Goal: Task Accomplishment & Management: Manage account settings

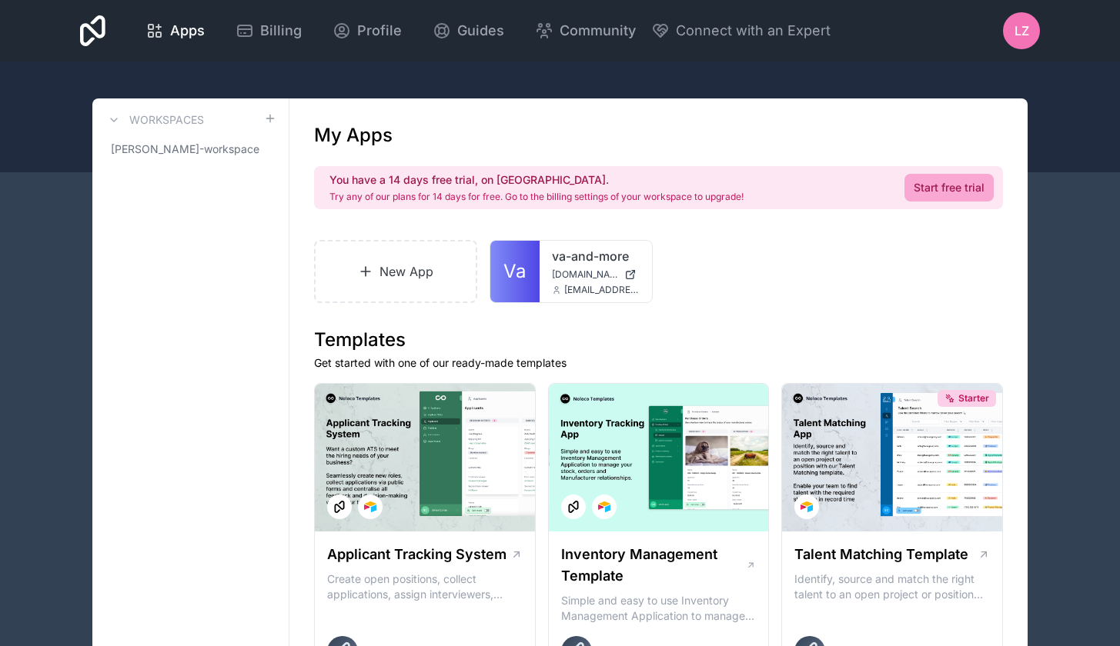
click at [105, 32] on icon at bounding box center [92, 30] width 25 height 31
click at [569, 268] on div "va-and-more [DOMAIN_NAME] [EMAIL_ADDRESS][DOMAIN_NAME]" at bounding box center [596, 272] width 112 height 62
click at [105, 35] on icon at bounding box center [92, 30] width 25 height 31
click at [1027, 35] on span "LZ" at bounding box center [1021, 31] width 15 height 18
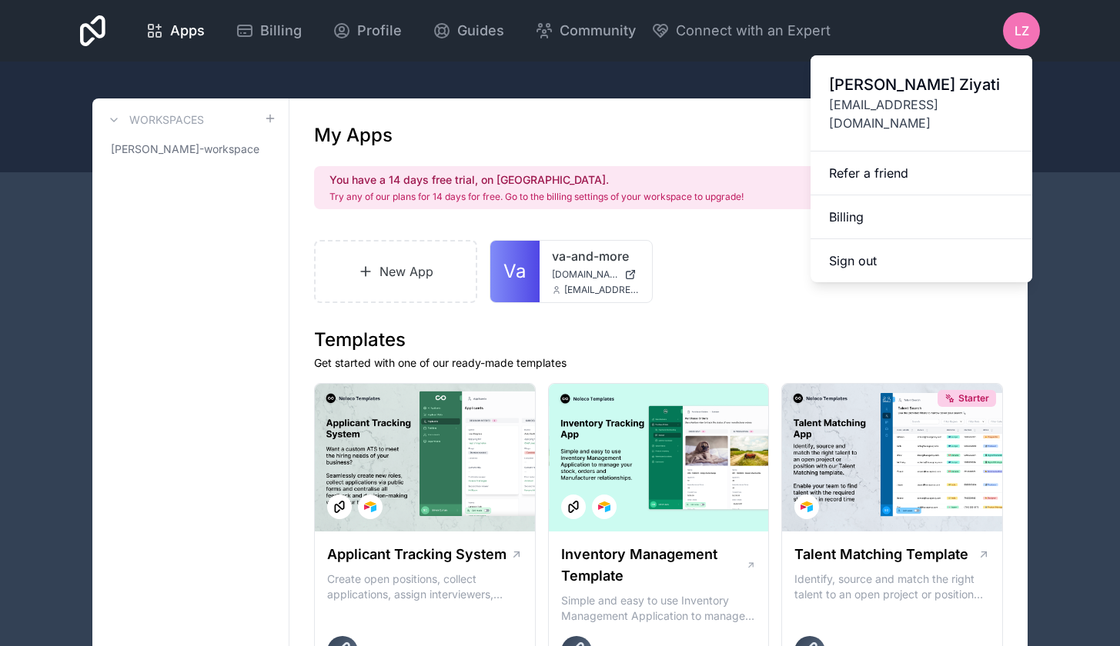
click at [105, 34] on icon at bounding box center [92, 30] width 25 height 31
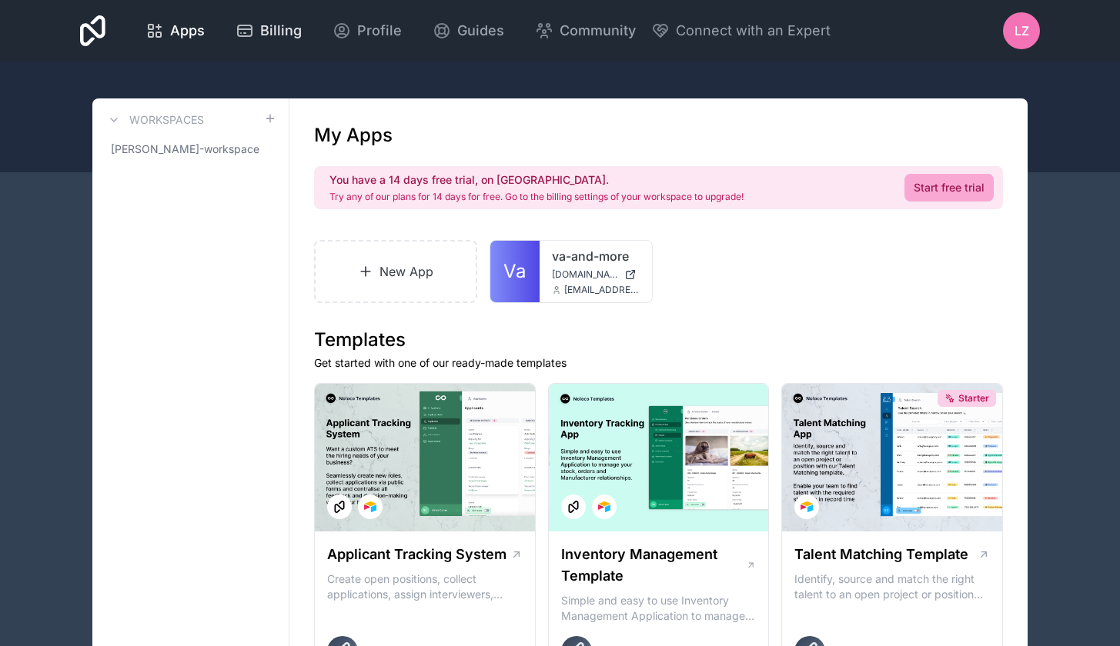
click at [302, 36] on span "Billing" at bounding box center [281, 31] width 42 height 22
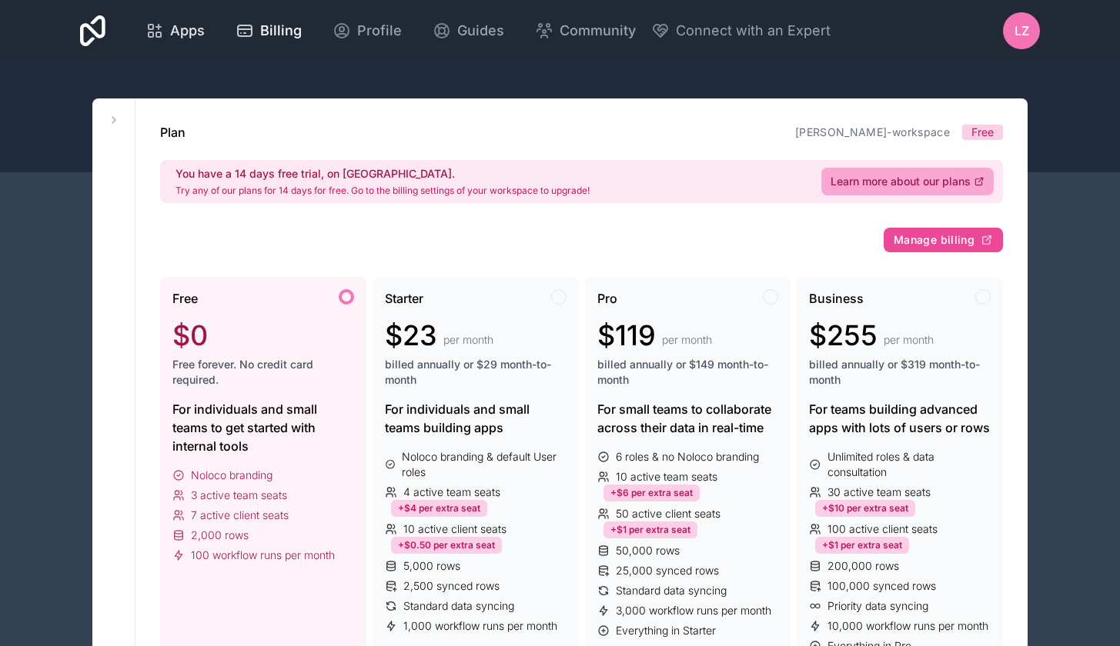
click at [205, 35] on span "Apps" at bounding box center [187, 31] width 35 height 22
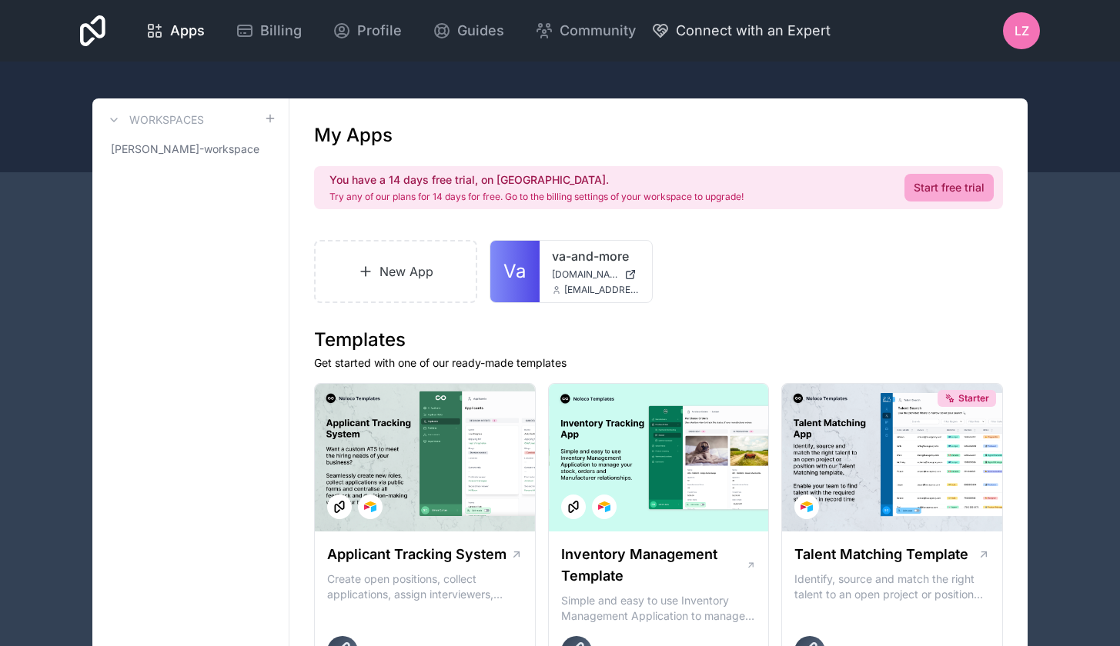
click at [830, 29] on span "Connect with an Expert" at bounding box center [753, 31] width 155 height 22
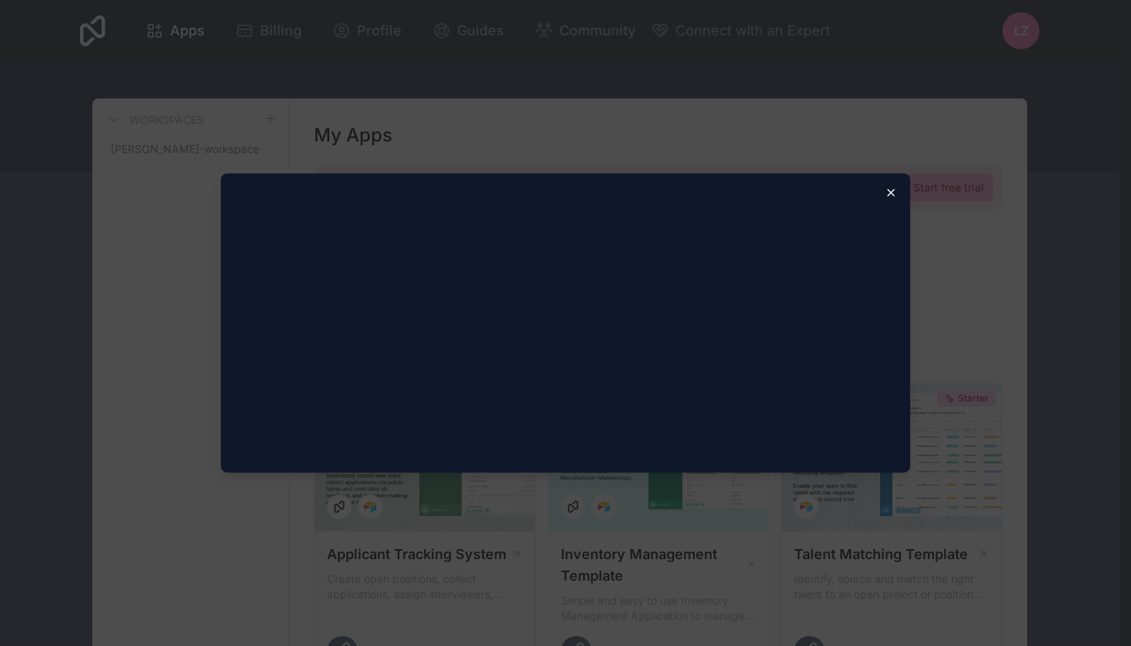
click at [892, 190] on icon "button" at bounding box center [891, 193] width 12 height 12
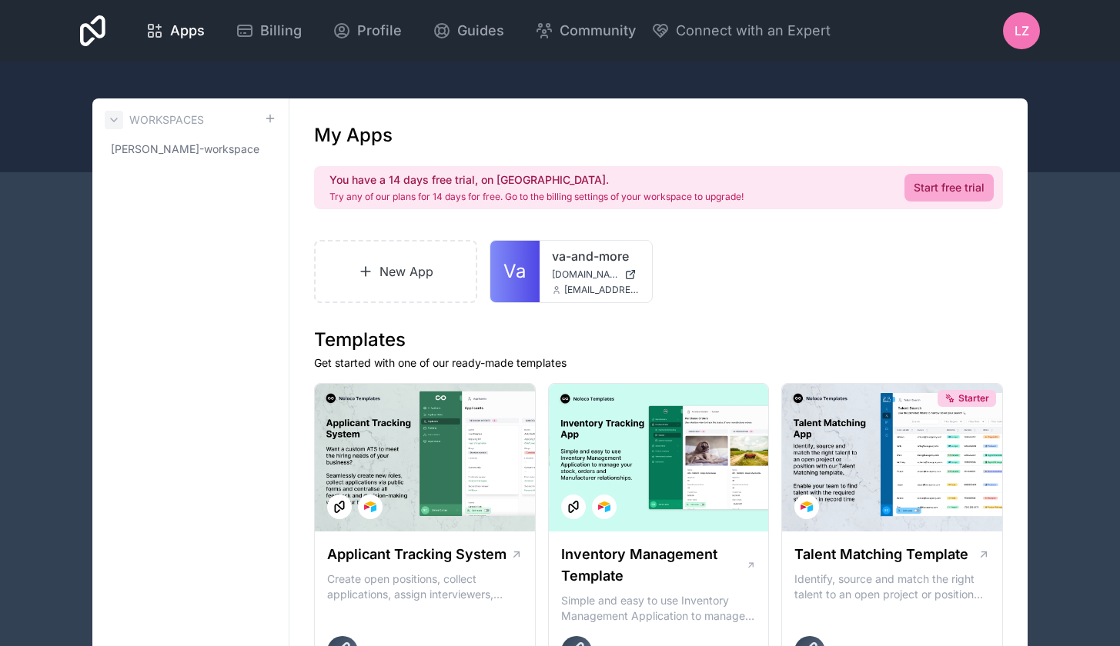
click at [112, 120] on icon at bounding box center [114, 120] width 6 height 3
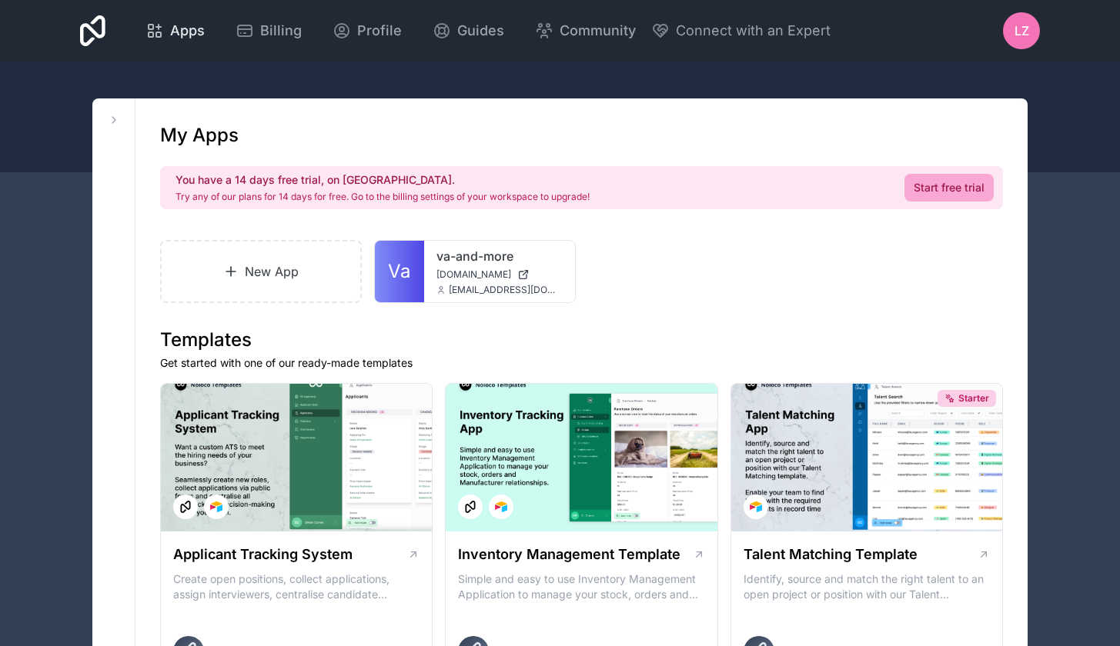
click at [164, 28] on icon at bounding box center [154, 31] width 18 height 18
click at [419, 266] on link "Va" at bounding box center [399, 272] width 49 height 62
